Goal: Task Accomplishment & Management: Manage account settings

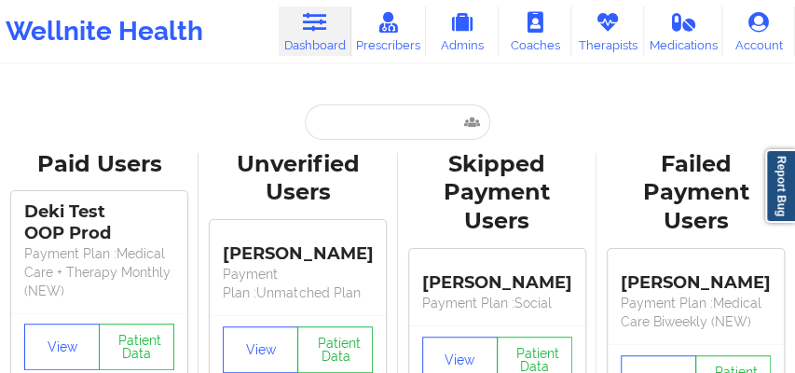
type input "[EMAIL_ADDRESS][PERSON_NAME][DOMAIN_NAME]"
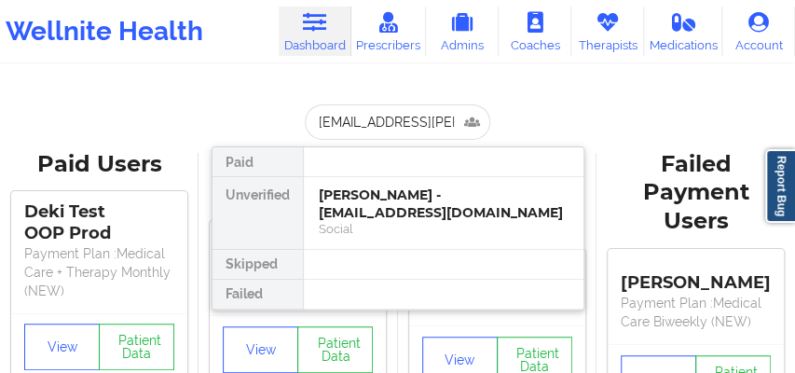
scroll to position [0, 4]
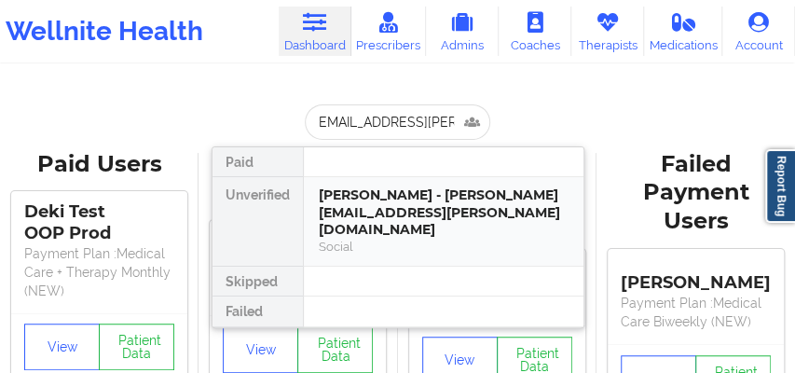
click at [363, 214] on div "[PERSON_NAME] - [PERSON_NAME][EMAIL_ADDRESS][PERSON_NAME][DOMAIN_NAME]" at bounding box center [444, 212] width 250 height 52
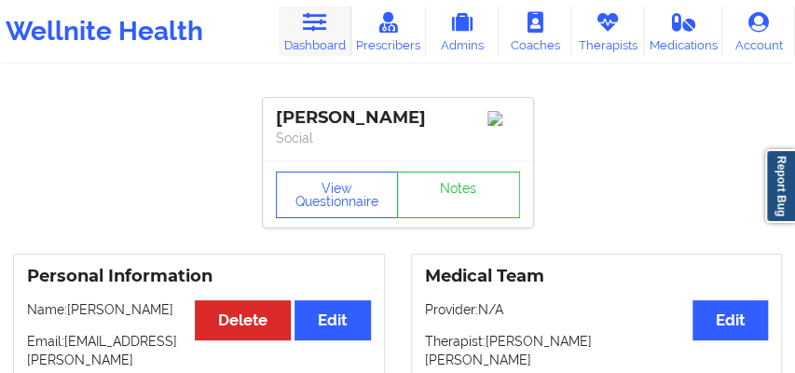
click at [307, 35] on link "Dashboard" at bounding box center [315, 31] width 73 height 49
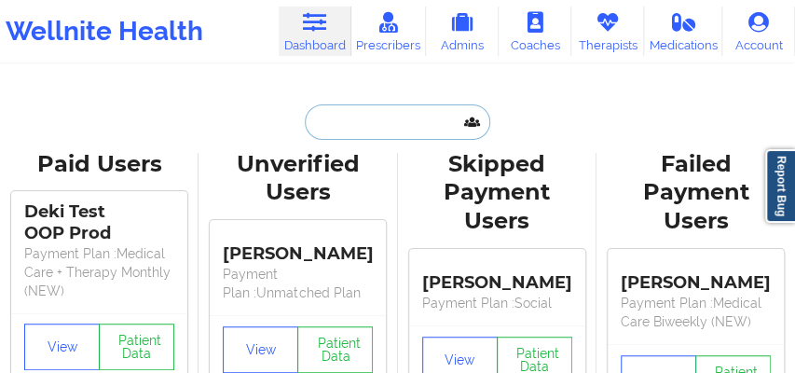
click at [360, 125] on input "text" at bounding box center [397, 121] width 184 height 35
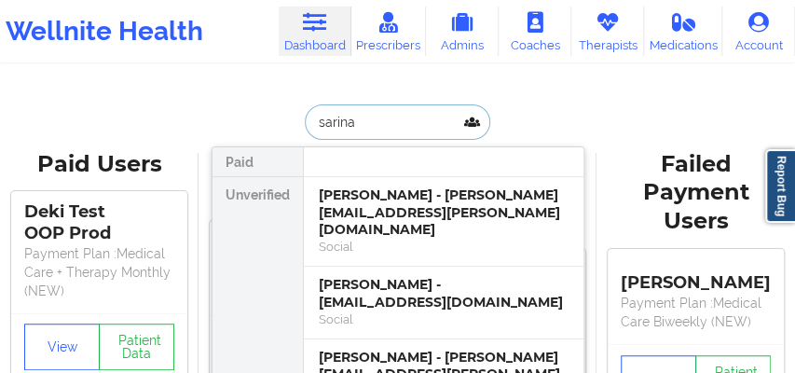
type input "sarina"
click at [384, 220] on div "[PERSON_NAME] - [PERSON_NAME][EMAIL_ADDRESS][PERSON_NAME][DOMAIN_NAME]" at bounding box center [444, 212] width 250 height 52
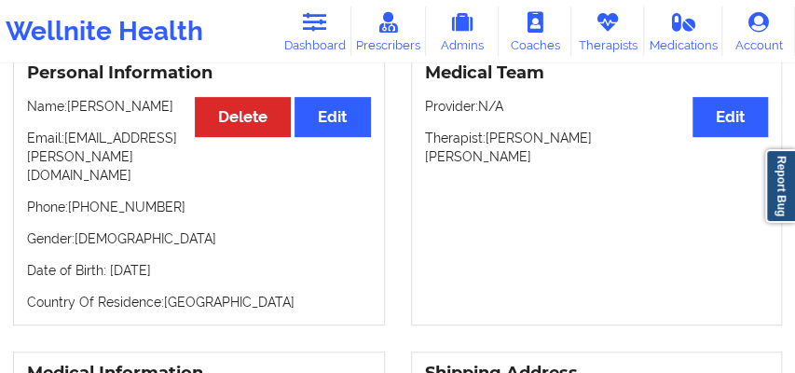
scroll to position [197, 0]
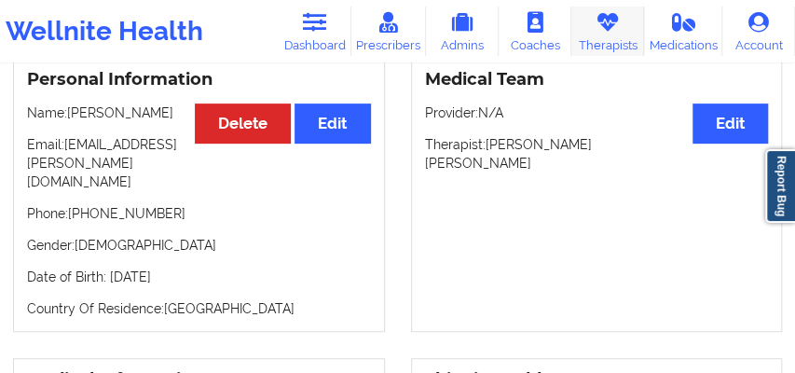
click at [608, 34] on link "Therapists" at bounding box center [607, 31] width 73 height 49
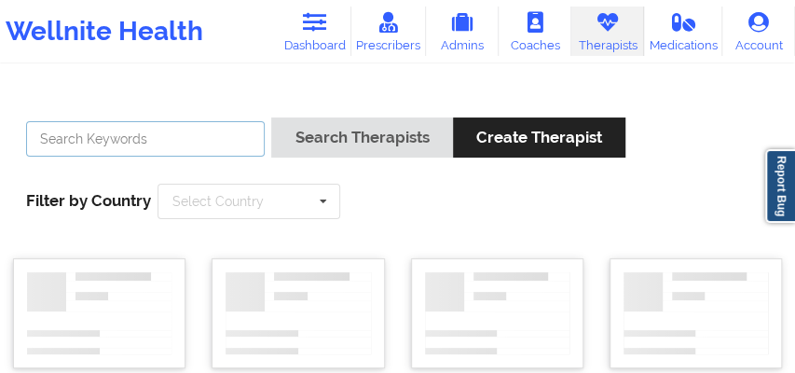
click at [135, 145] on input "text" at bounding box center [145, 138] width 239 height 35
type input "[PERSON_NAME]"
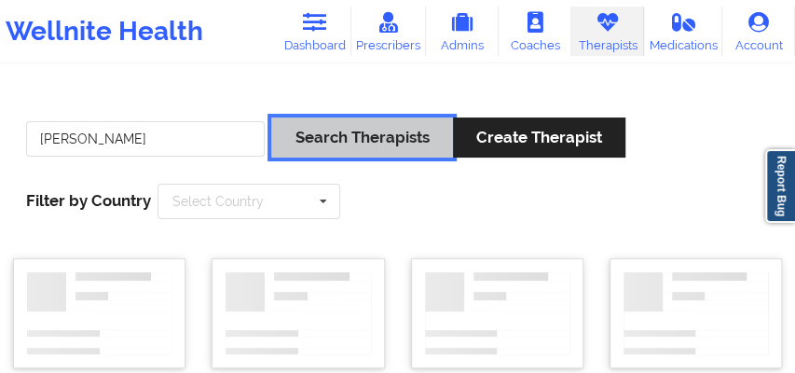
click at [328, 137] on button "Search Therapists" at bounding box center [361, 137] width 181 height 40
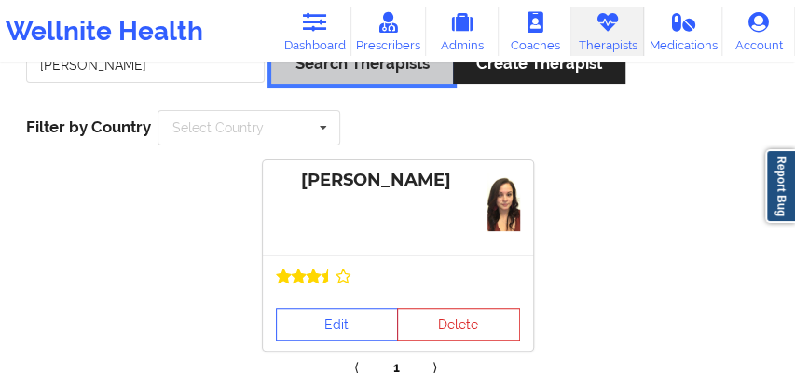
scroll to position [176, 0]
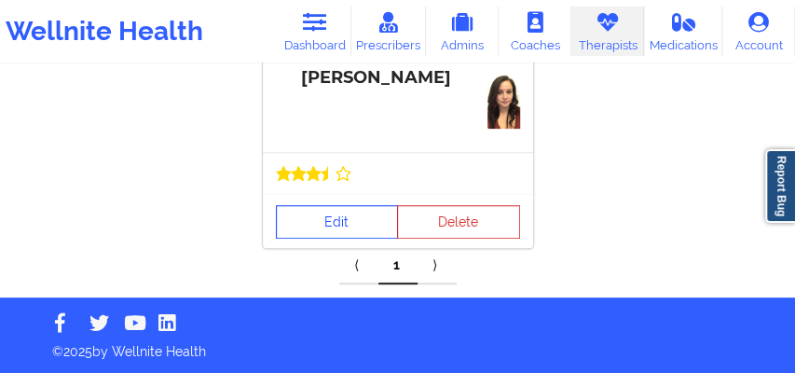
click at [343, 225] on link "Edit" at bounding box center [337, 222] width 123 height 34
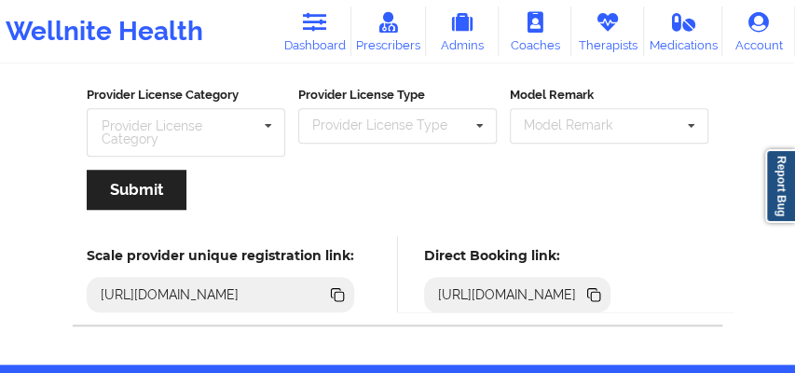
scroll to position [473, 0]
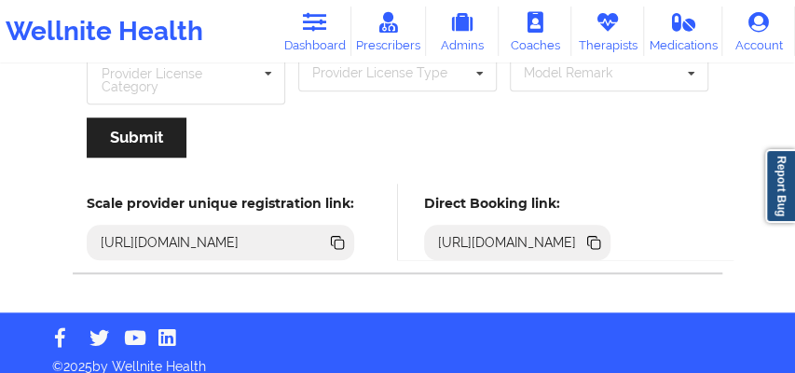
click at [600, 239] on icon at bounding box center [595, 243] width 9 height 9
click at [302, 38] on link "Dashboard" at bounding box center [315, 31] width 73 height 49
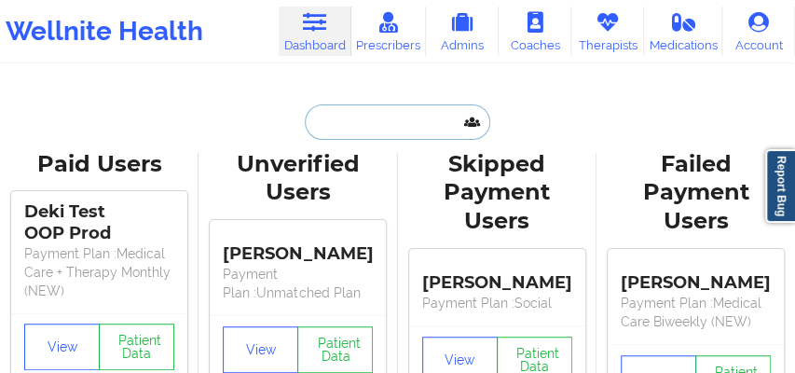
click at [332, 125] on input "text" at bounding box center [397, 121] width 184 height 35
paste input "[EMAIL_ADDRESS][DOMAIN_NAME]"
type input "[EMAIL_ADDRESS][DOMAIN_NAME]"
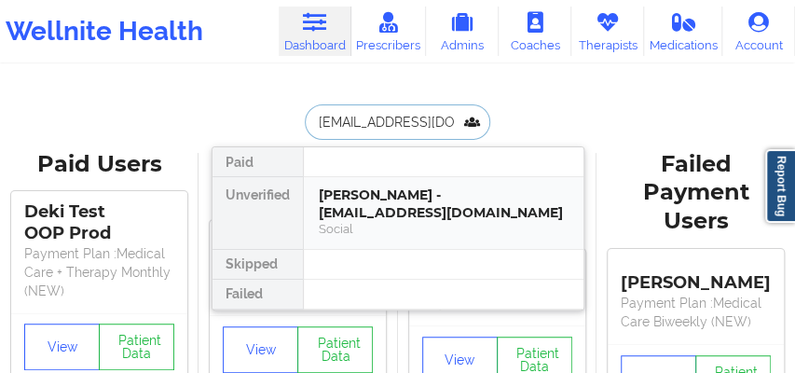
click at [347, 192] on div "[PERSON_NAME] - [EMAIL_ADDRESS][DOMAIN_NAME]" at bounding box center [444, 203] width 250 height 34
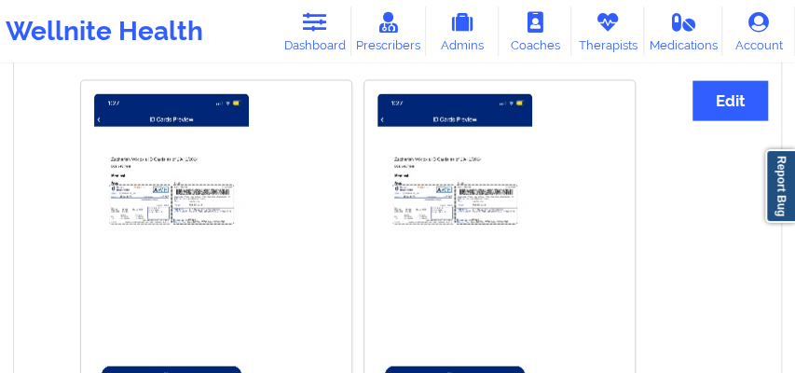
scroll to position [1373, 0]
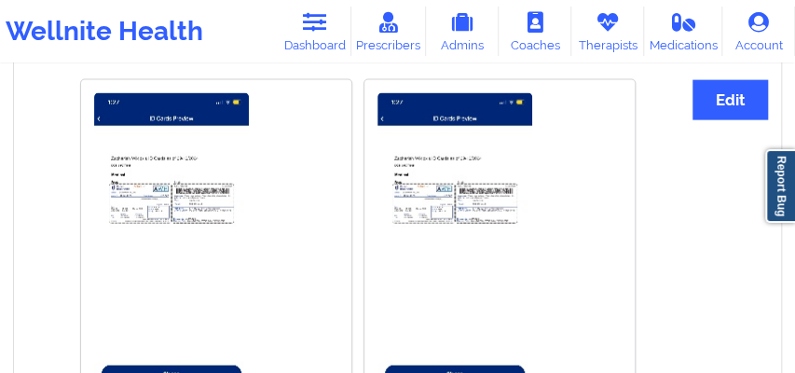
click at [203, 173] on img at bounding box center [171, 260] width 155 height 335
click at [207, 173] on img at bounding box center [171, 260] width 155 height 335
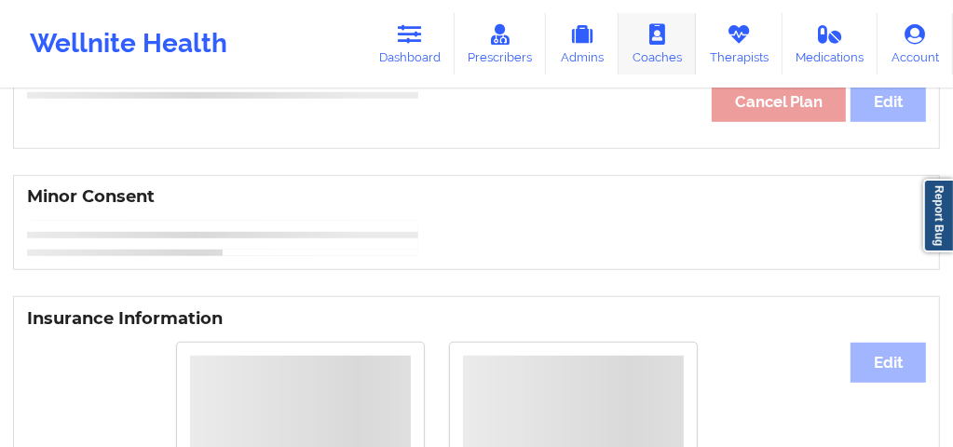
scroll to position [999, 0]
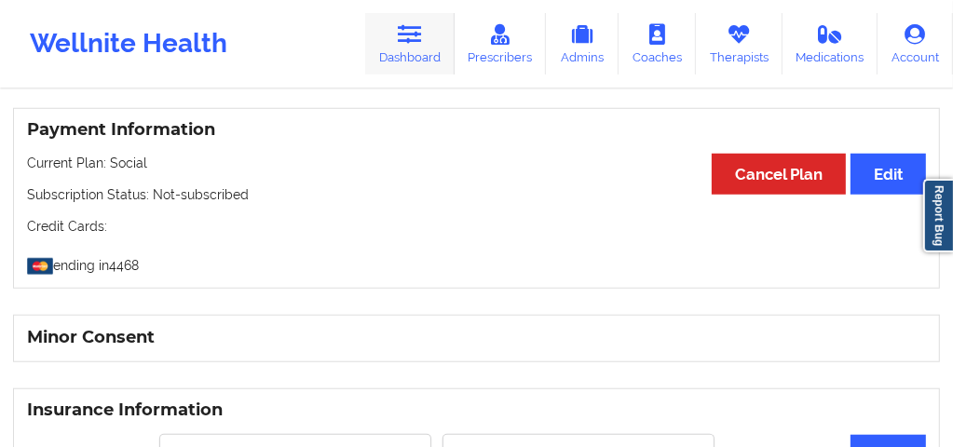
click at [418, 54] on link "Dashboard" at bounding box center [409, 43] width 89 height 61
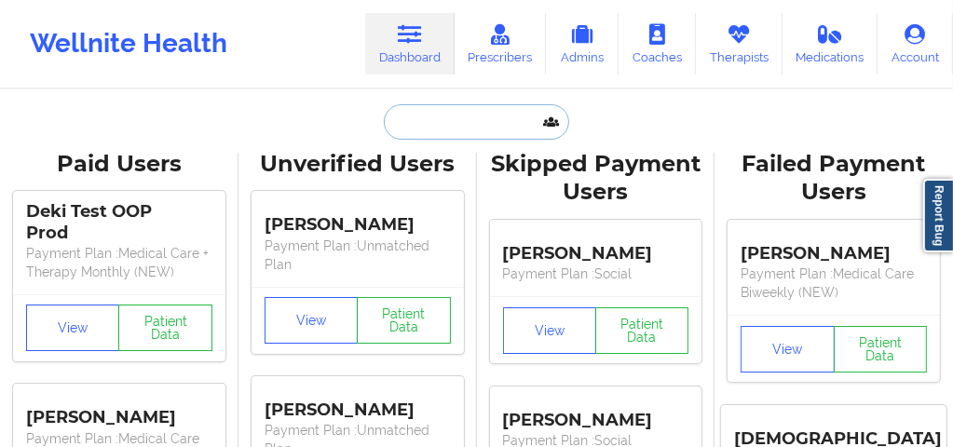
click at [415, 119] on input "text" at bounding box center [476, 121] width 184 height 35
paste input "[EMAIL_ADDRESS][DOMAIN_NAME]"
type input "[EMAIL_ADDRESS][DOMAIN_NAME]"
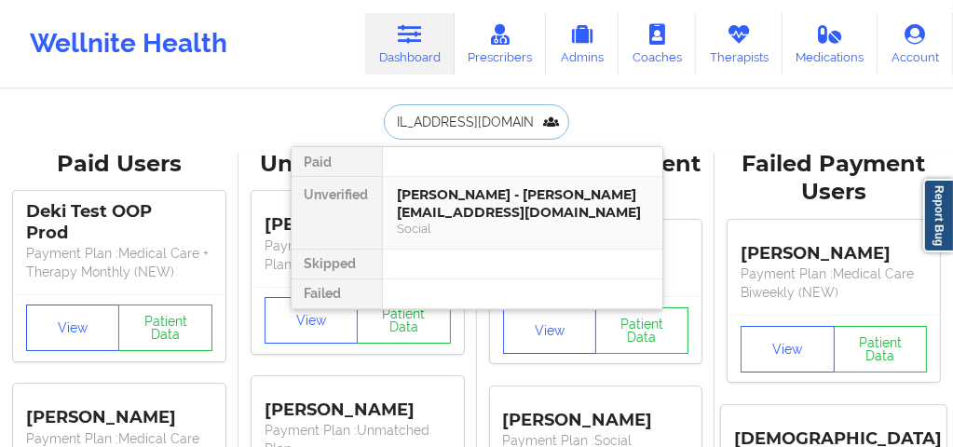
click at [464, 204] on div "[PERSON_NAME] - [PERSON_NAME][EMAIL_ADDRESS][DOMAIN_NAME]" at bounding box center [523, 203] width 250 height 34
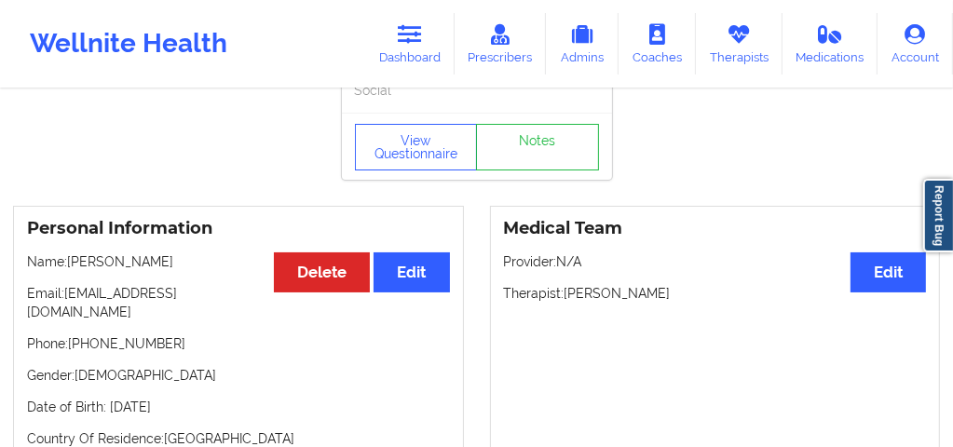
scroll to position [49, 0]
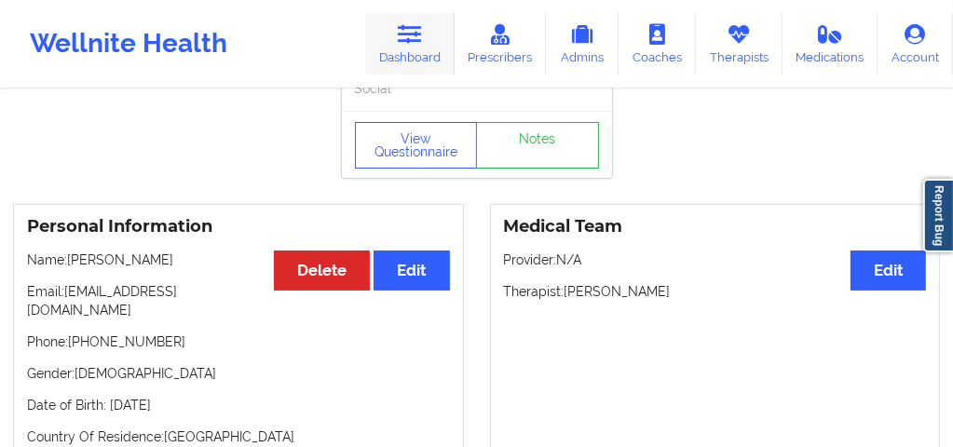
click at [416, 53] on link "Dashboard" at bounding box center [409, 43] width 89 height 61
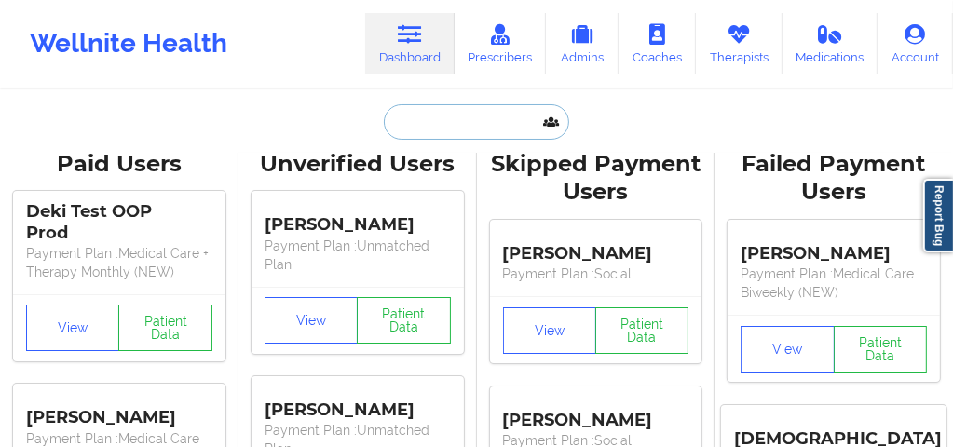
click at [417, 129] on input "text" at bounding box center [476, 121] width 184 height 35
paste input "[PERSON_NAME]"
type input "[PERSON_NAME]"
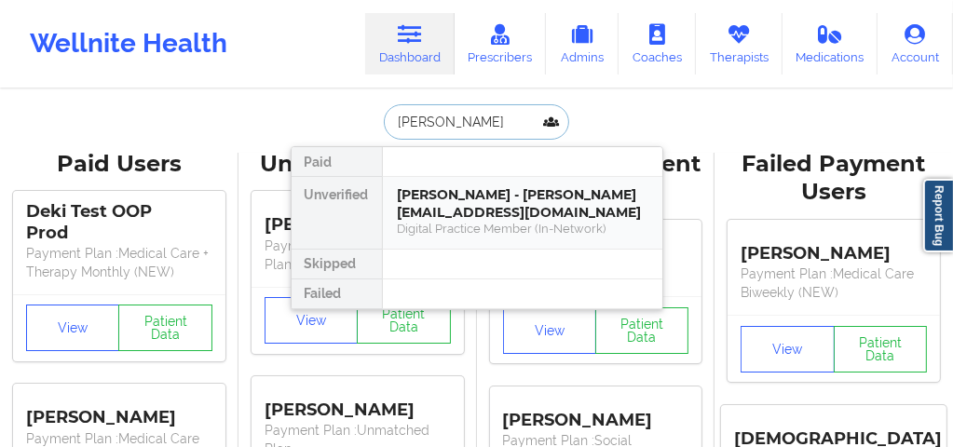
click at [475, 221] on div "Digital Practice Member (In-Network)" at bounding box center [523, 229] width 250 height 16
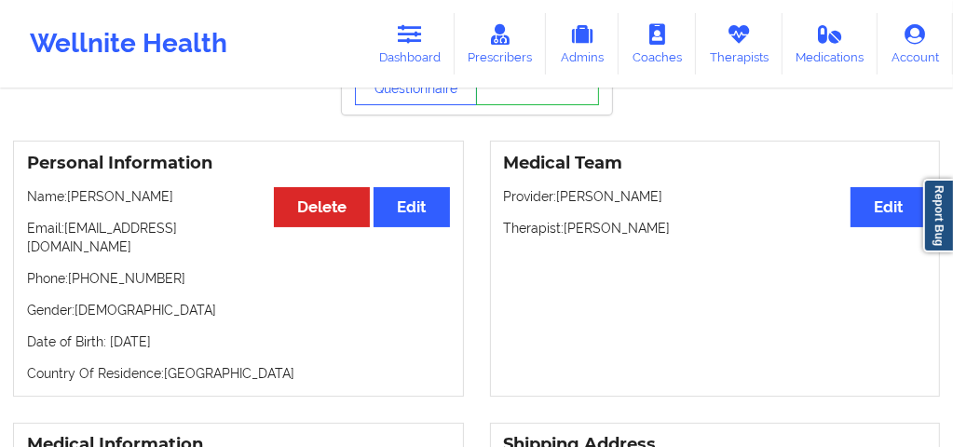
scroll to position [149, 0]
